Goal: Task Accomplishment & Management: Manage account settings

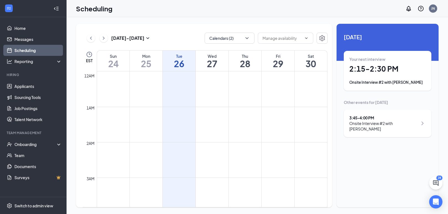
click at [37, 53] on link "Scheduling" at bounding box center [37, 50] width 47 height 11
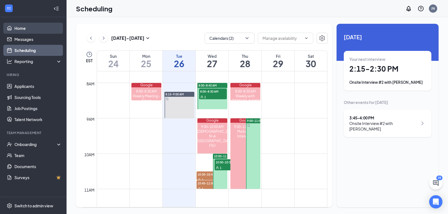
click at [35, 32] on link "Home" at bounding box center [37, 28] width 47 height 11
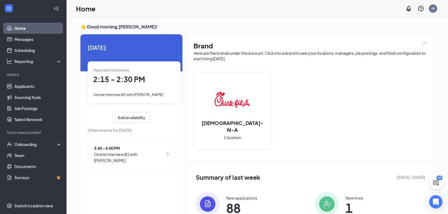
click at [148, 100] on div "Your next interview 2:15 - 2:30 PM Onsite Interview #2 with [PERSON_NAME]" at bounding box center [134, 82] width 93 height 42
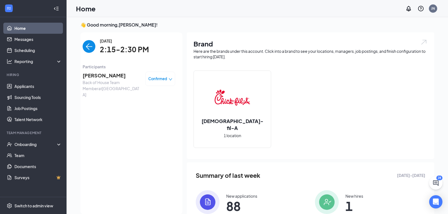
click at [160, 83] on div "Confirmed" at bounding box center [160, 79] width 30 height 14
click at [168, 82] on div "Confirmed" at bounding box center [160, 79] width 30 height 14
click at [168, 76] on div "Confirmed" at bounding box center [160, 79] width 24 height 6
click at [155, 93] on span "Request Reschedule" at bounding box center [149, 95] width 38 height 6
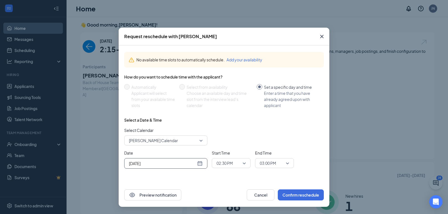
click at [198, 163] on div "[DATE]" at bounding box center [166, 164] width 74 height 6
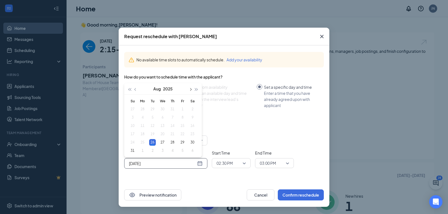
click at [189, 88] on button "button" at bounding box center [190, 88] width 6 height 11
click at [152, 109] on div "2" at bounding box center [152, 109] width 7 height 7
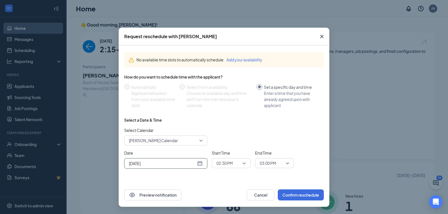
click at [244, 165] on span "02:30 PM" at bounding box center [230, 163] width 29 height 8
click at [273, 164] on span "03:00 PM" at bounding box center [268, 163] width 16 height 8
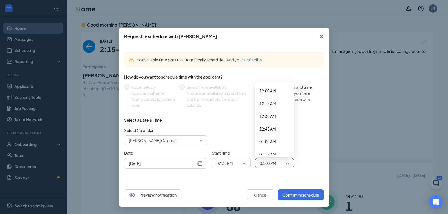
scroll to position [707, 0]
click at [276, 137] on span "02:45 PM" at bounding box center [274, 136] width 30 height 6
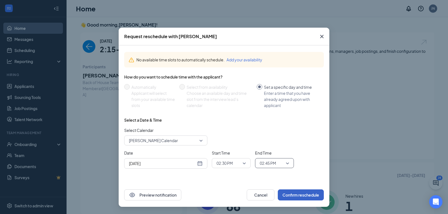
click at [283, 194] on button "Confirm reschedule" at bounding box center [301, 195] width 46 height 11
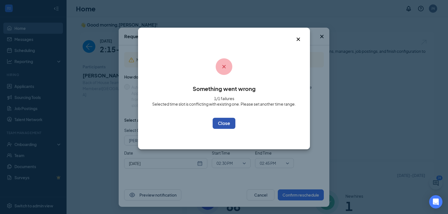
click at [223, 124] on button "OK" at bounding box center [223, 123] width 23 height 11
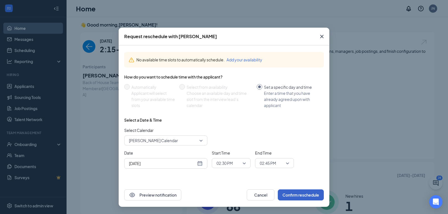
click at [232, 167] on span "02:30 PM" at bounding box center [224, 163] width 16 height 8
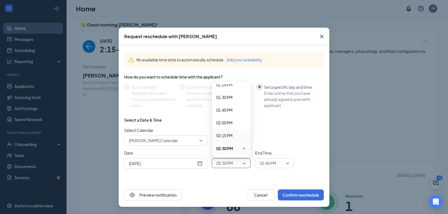
click at [231, 137] on span "02:15 PM" at bounding box center [224, 136] width 16 height 6
click at [267, 166] on span "02:45 PM" at bounding box center [268, 163] width 16 height 8
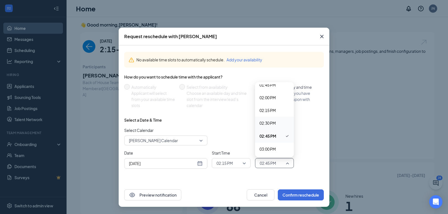
click at [267, 128] on div "02:30 PM" at bounding box center [274, 123] width 39 height 13
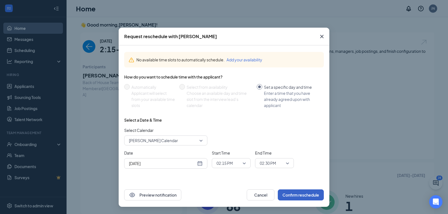
click at [286, 191] on button "Confirm reschedule" at bounding box center [301, 195] width 46 height 11
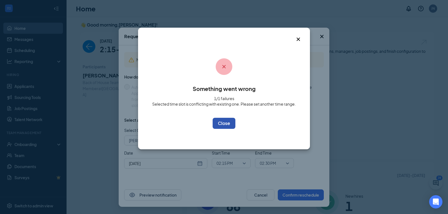
click at [228, 120] on button "OK" at bounding box center [223, 123] width 23 height 11
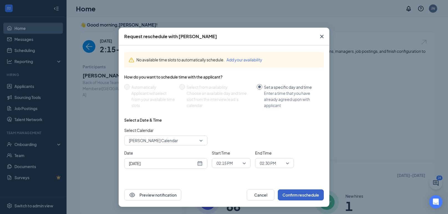
click at [228, 166] on span "02:15 PM" at bounding box center [224, 163] width 16 height 8
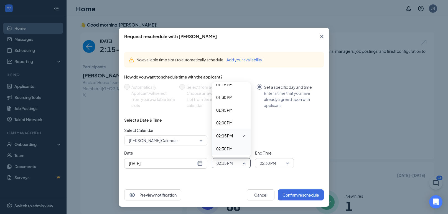
scroll to position [705, 0]
click at [233, 132] on div "02:45 PM" at bounding box center [231, 138] width 39 height 13
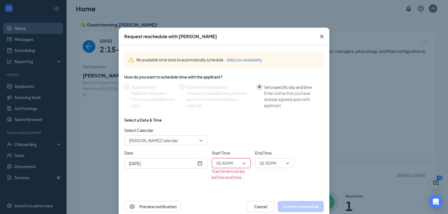
click at [280, 166] on span "02:30 PM" at bounding box center [272, 163] width 24 height 8
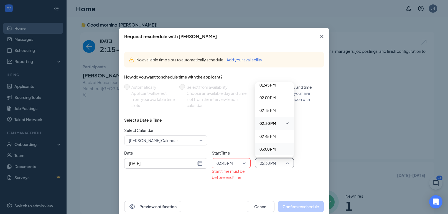
click at [277, 149] on span "03:00 PM" at bounding box center [274, 149] width 30 height 6
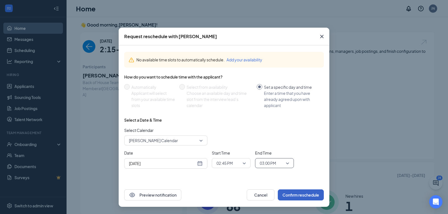
click at [293, 195] on button "Confirm reschedule" at bounding box center [301, 195] width 46 height 11
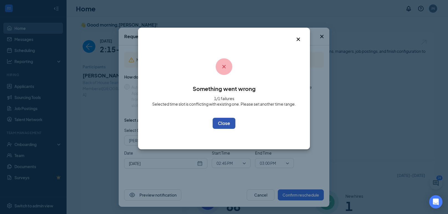
click at [218, 119] on button "OK" at bounding box center [223, 123] width 23 height 11
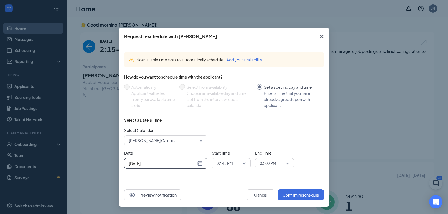
click at [198, 162] on div "[DATE]" at bounding box center [166, 164] width 74 height 6
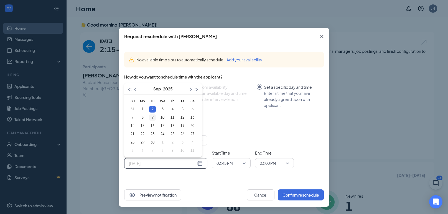
type input "[DATE]"
click at [152, 120] on div "9" at bounding box center [152, 117] width 7 height 7
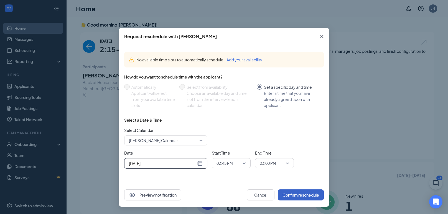
click at [298, 199] on button "Confirm reschedule" at bounding box center [301, 195] width 46 height 11
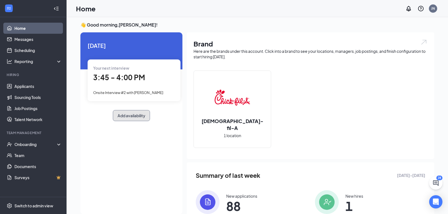
click at [145, 113] on button "Add availability" at bounding box center [131, 115] width 37 height 11
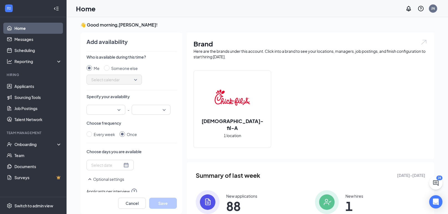
click at [54, 5] on div at bounding box center [56, 8] width 11 height 11
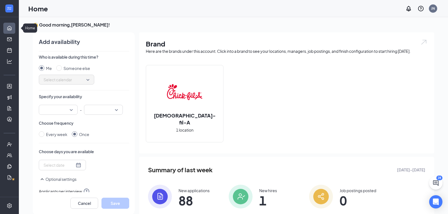
click at [14, 31] on link "Home" at bounding box center [17, 28] width 6 height 11
click at [12, 12] on div at bounding box center [9, 8] width 11 height 11
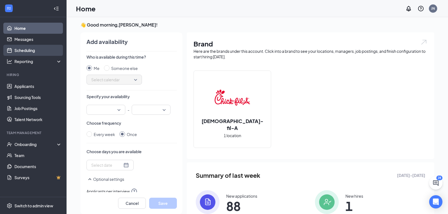
click at [25, 47] on link "Scheduling" at bounding box center [37, 50] width 47 height 11
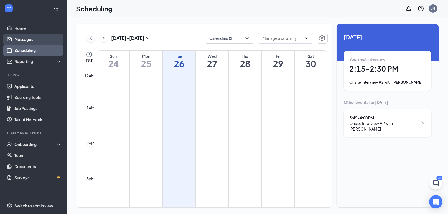
click at [25, 34] on link "Messages" at bounding box center [37, 39] width 47 height 11
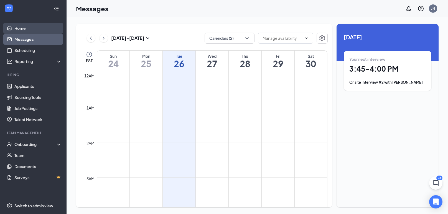
scroll to position [272, 0]
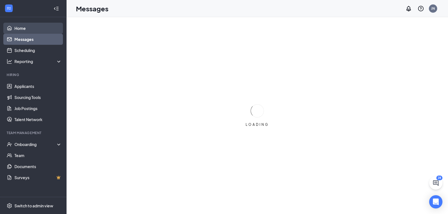
click at [27, 31] on link "Home" at bounding box center [37, 28] width 47 height 11
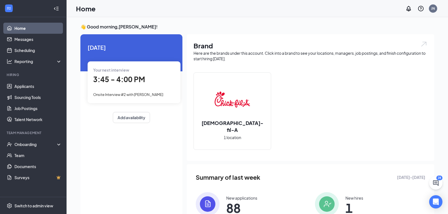
click at [138, 90] on div "Your next interview 3:45 - 4:00 PM Onsite Interview #2 with [PERSON_NAME]" at bounding box center [134, 82] width 93 height 42
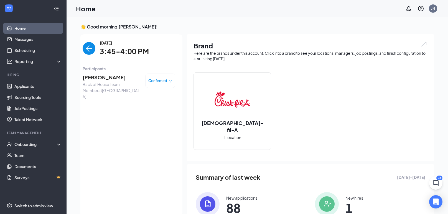
scroll to position [2, 0]
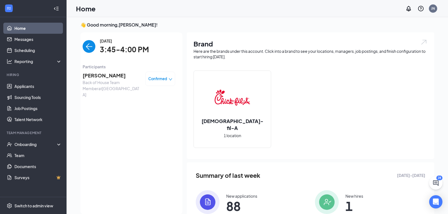
click at [154, 82] on div "Confirmed" at bounding box center [160, 79] width 30 height 14
click at [166, 80] on span "Confirmed" at bounding box center [157, 79] width 19 height 6
click at [158, 96] on span "Request Reschedule" at bounding box center [149, 95] width 38 height 6
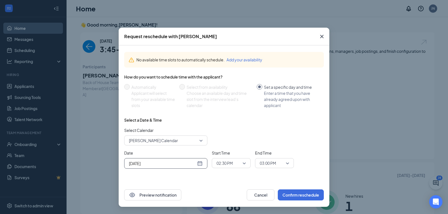
click at [200, 163] on div "[DATE]" at bounding box center [166, 164] width 74 height 6
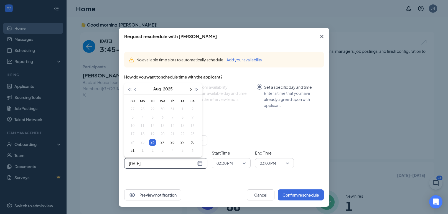
click at [189, 92] on button "button" at bounding box center [190, 88] width 6 height 11
type input "[DATE]"
click at [149, 116] on div "9" at bounding box center [152, 117] width 7 height 7
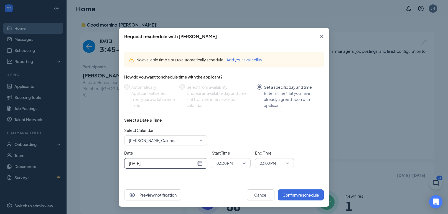
click at [232, 165] on span "02:30 PM" at bounding box center [224, 163] width 16 height 8
click at [234, 142] on div "03:00 PM" at bounding box center [231, 146] width 39 height 13
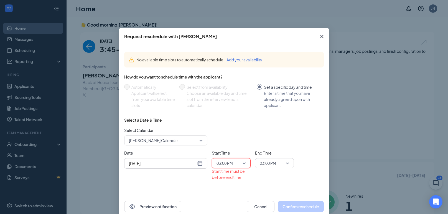
click at [275, 161] on span "03:00 PM" at bounding box center [268, 163] width 16 height 8
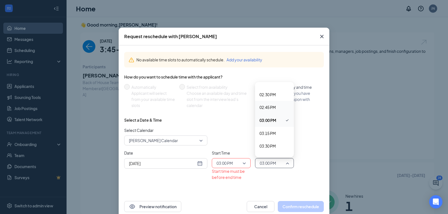
scroll to position [738, 0]
click at [274, 132] on span "03:15 PM" at bounding box center [267, 131] width 16 height 6
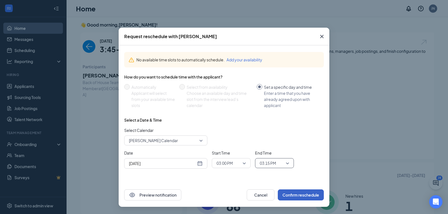
click at [316, 199] on button "Confirm reschedule" at bounding box center [301, 195] width 46 height 11
